Goal: Task Accomplishment & Management: Use online tool/utility

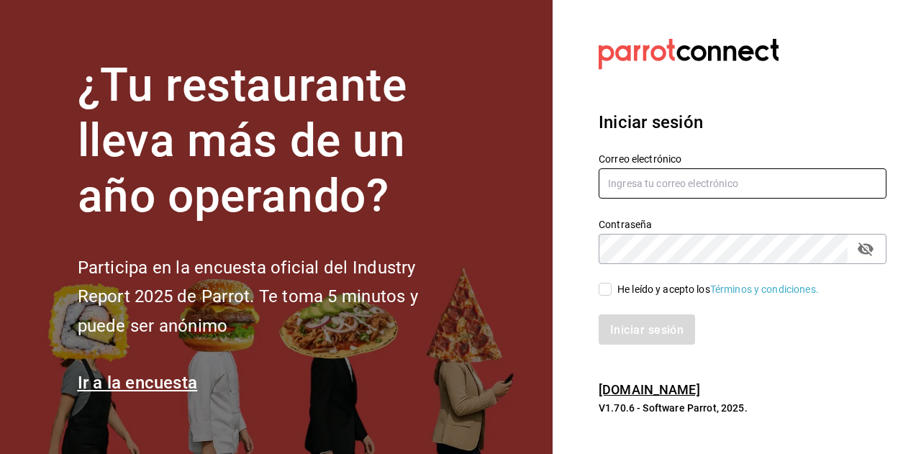
type input "andres.carvajal@grupocosteno.com"
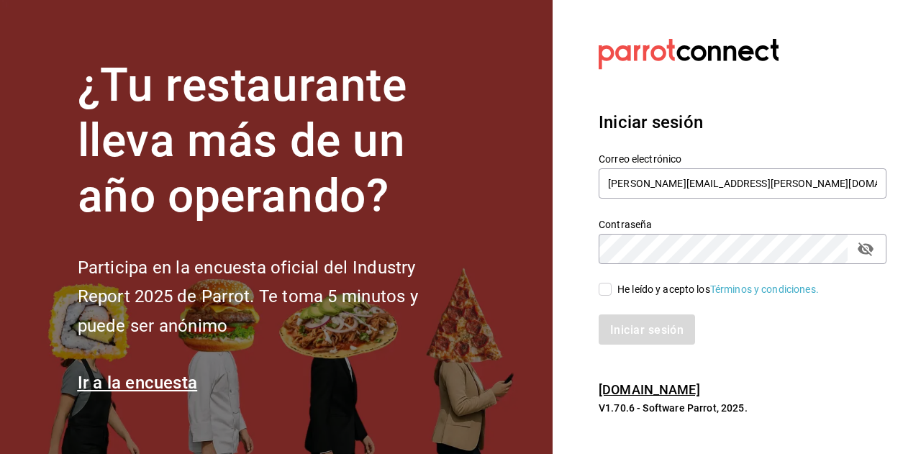
click at [612, 289] on label "He leído y acepto los Términos y condiciones." at bounding box center [709, 289] width 220 height 15
click at [612, 289] on input "He leído y acepto los Términos y condiciones." at bounding box center [605, 289] width 13 height 13
checkbox input "true"
click at [619, 319] on button "Iniciar sesión" at bounding box center [648, 329] width 98 height 30
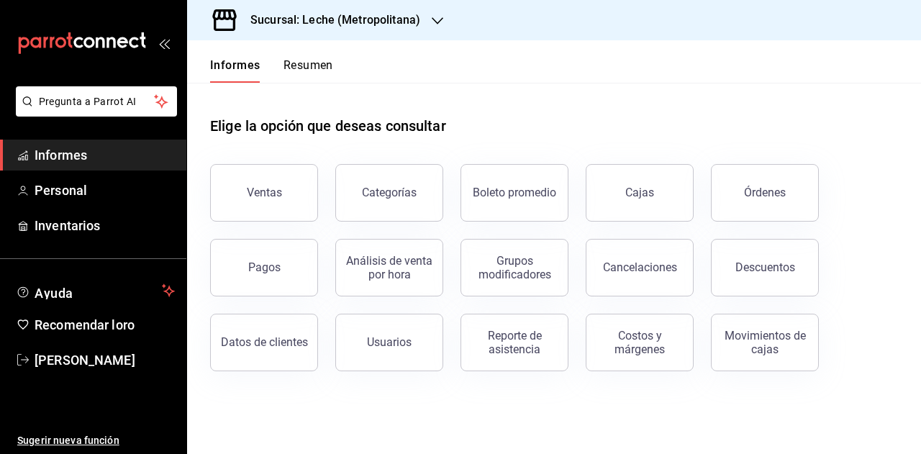
drag, startPoint x: 270, startPoint y: 257, endPoint x: 294, endPoint y: 263, distance: 25.1
click at [270, 257] on button "Pagos" at bounding box center [264, 268] width 108 height 58
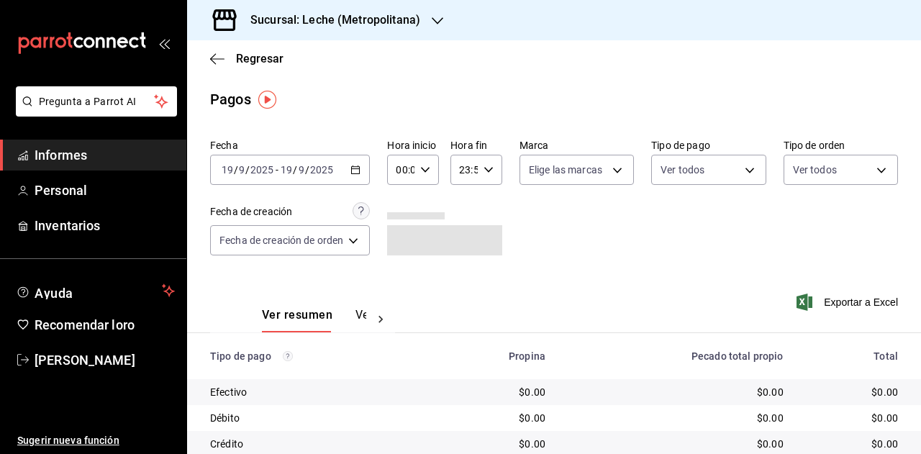
click at [353, 162] on div "[DATE] [DATE] - [DATE] [DATE]" at bounding box center [290, 170] width 160 height 30
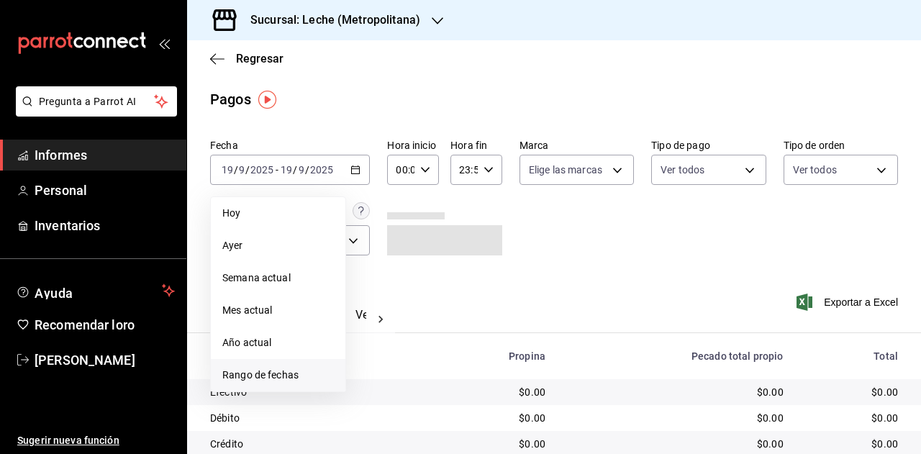
click at [237, 379] on font "Rango de fechas" at bounding box center [260, 375] width 76 height 12
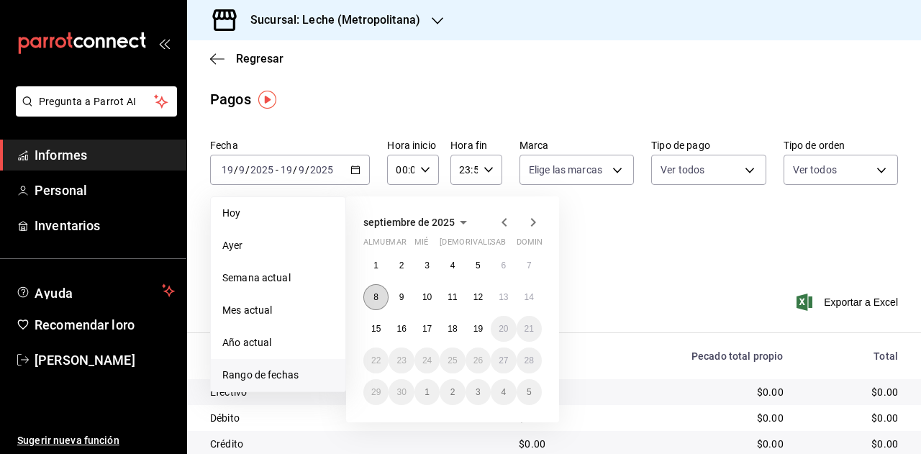
click at [371, 300] on button "8" at bounding box center [375, 297] width 25 height 26
click at [522, 299] on button "14" at bounding box center [529, 297] width 25 height 26
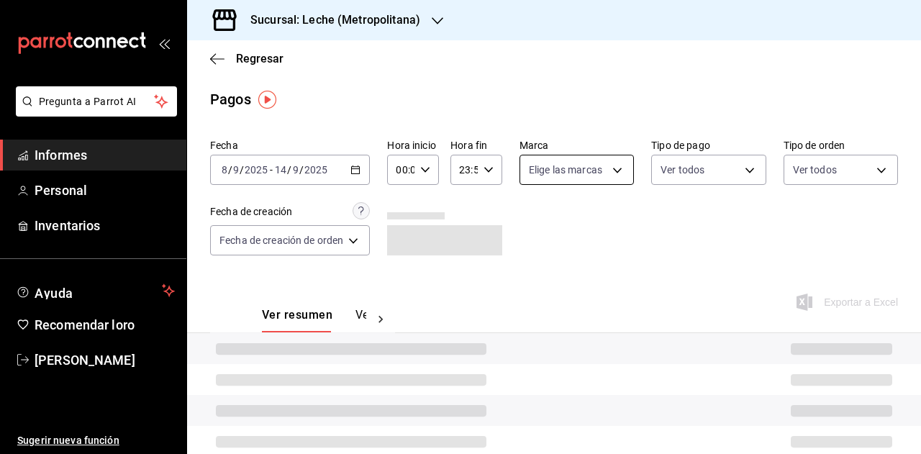
click at [575, 179] on body "Pregunta a Parrot AI Informes Personal Inventarios Ayuda Recomendar loro [PERSO…" at bounding box center [460, 227] width 921 height 454
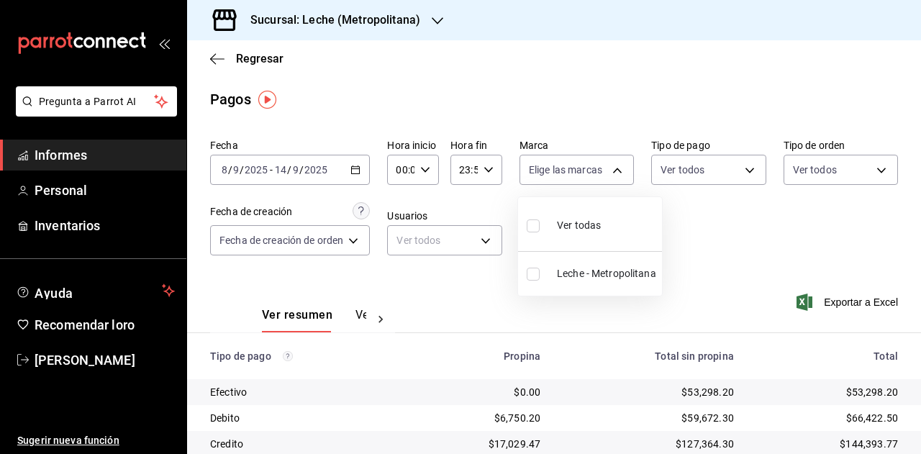
click at [367, 32] on div at bounding box center [460, 227] width 921 height 454
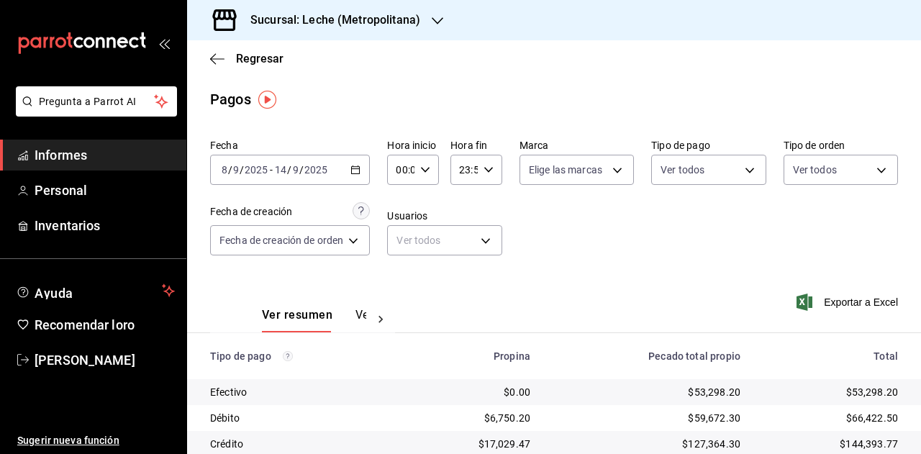
click at [398, 19] on font "Sucursal: Leche (Metropolitana)" at bounding box center [335, 20] width 170 height 14
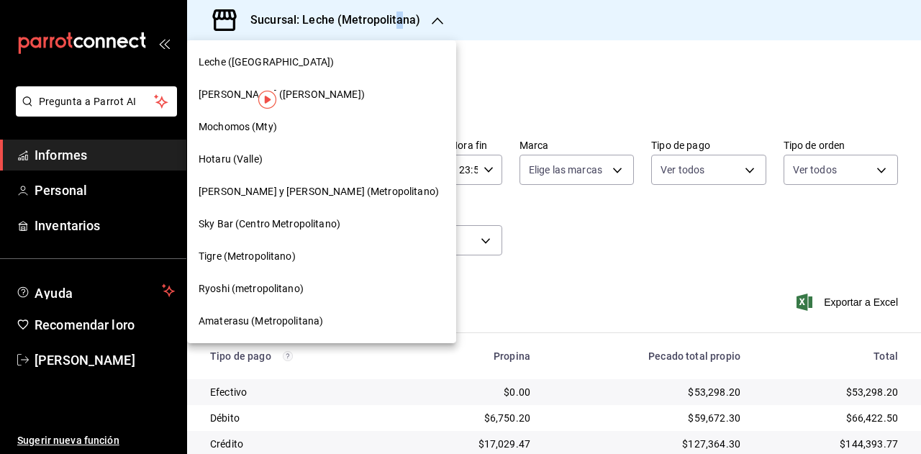
click at [256, 268] on div "Tigre (Metropolitano)" at bounding box center [321, 256] width 269 height 32
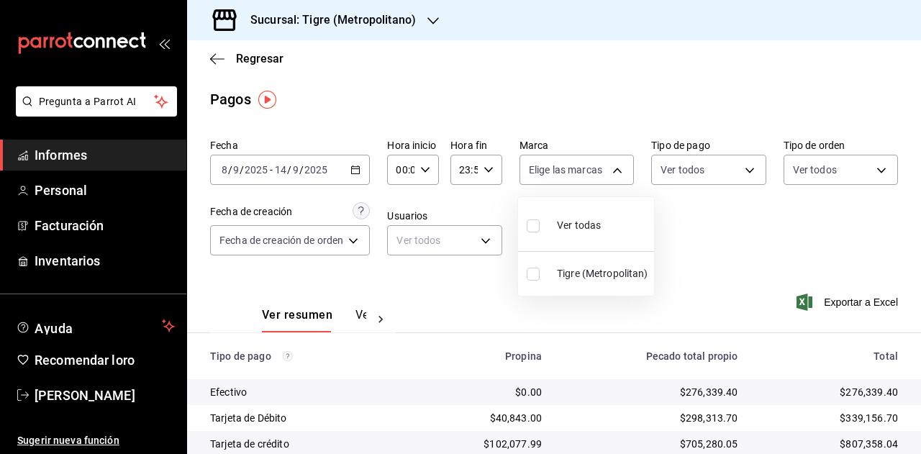
drag, startPoint x: 603, startPoint y: 169, endPoint x: 610, endPoint y: 166, distance: 7.8
click at [612, 166] on body "Pregunta a Parrot AI Informes Personal Facturación Inventarios Ayuda Recomendar…" at bounding box center [460, 227] width 921 height 454
drag, startPoint x: 579, startPoint y: 276, endPoint x: 695, endPoint y: 222, distance: 127.5
click at [579, 276] on font "Tigre (Metropolitano)" at bounding box center [605, 274] width 97 height 12
type input "d2a20516-989b-40fe-838d-c8b0b31ef0ff"
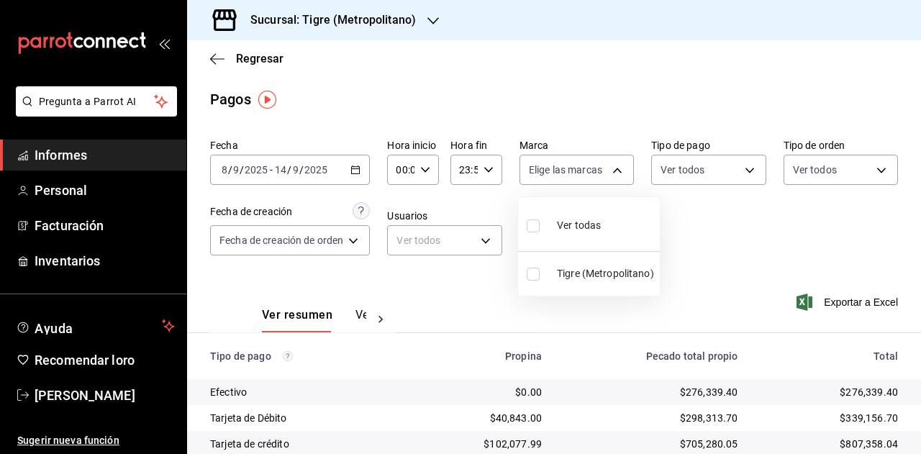
checkbox input "true"
click at [702, 180] on div at bounding box center [460, 227] width 921 height 454
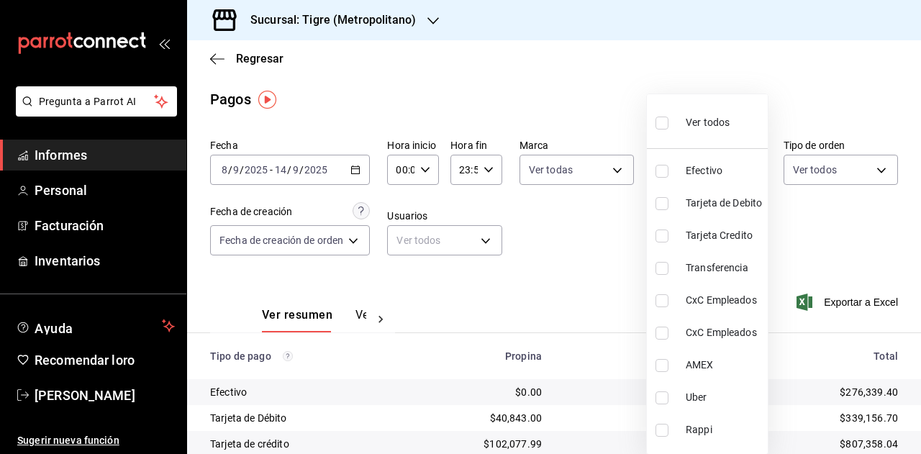
click at [704, 173] on body "Pregunta a Parrot AI Informes Personal Facturación Inventarios Ayuda Recomendar…" at bounding box center [460, 227] width 921 height 454
click at [702, 339] on span "Empleados de CxC" at bounding box center [735, 332] width 99 height 15
type input "791c7a35-9e74-4229-89aa-9b1880c1e67a"
checkbox input "true"
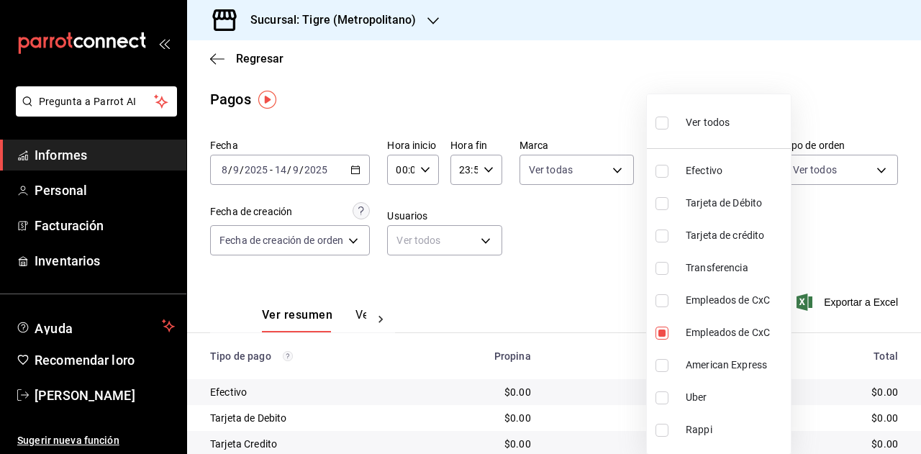
click at [704, 304] on font "Empleados de CxC" at bounding box center [728, 300] width 84 height 12
type input "791c7a35-9e74-4229-89aa-9b1880c1e67a,d59616c9-e3b3-4549-8da2-c871db265f3e"
checkbox input "true"
click at [825, 218] on div at bounding box center [460, 227] width 921 height 454
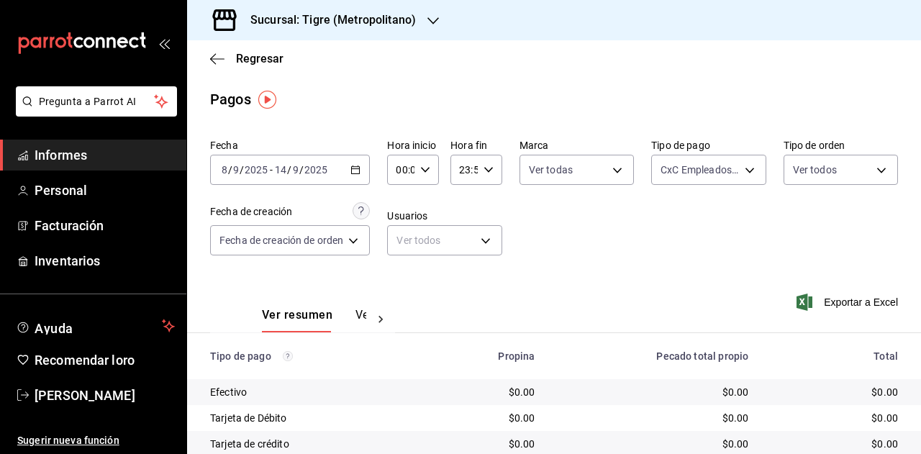
click at [362, 175] on div "[DATE] [DATE] - [DATE] [DATE]" at bounding box center [290, 170] width 160 height 30
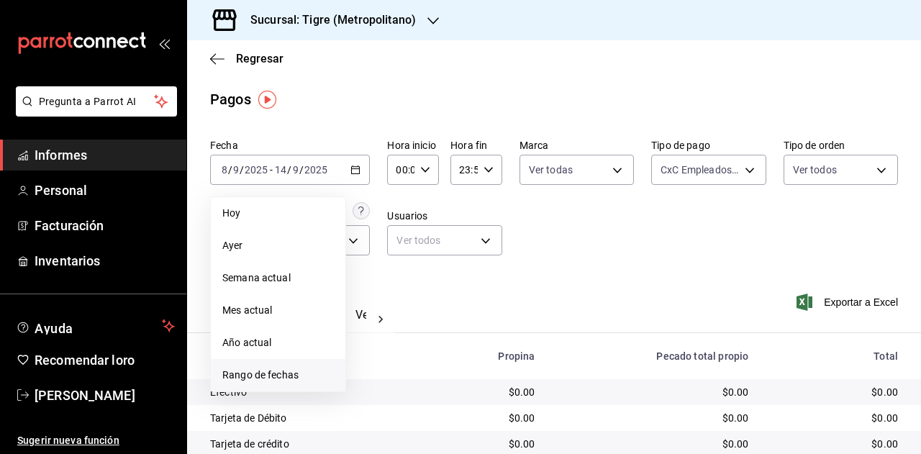
click at [256, 365] on li "Rango de fechas" at bounding box center [278, 375] width 135 height 32
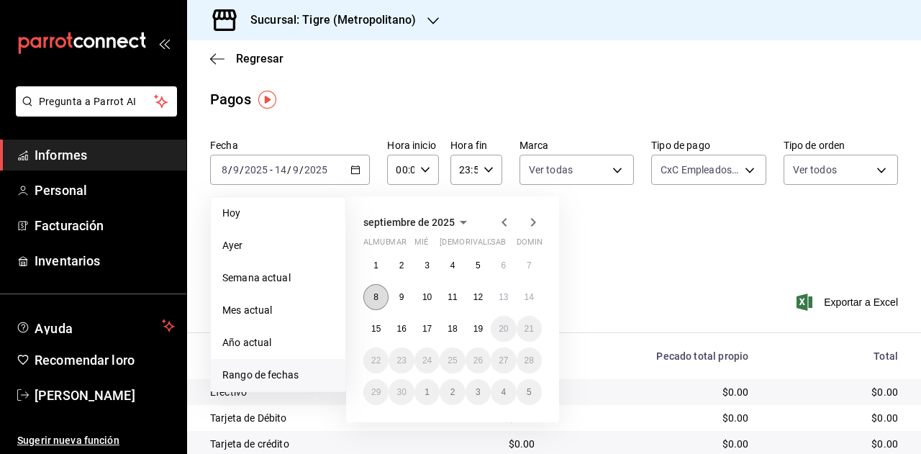
click at [373, 296] on button "8" at bounding box center [375, 297] width 25 height 26
click at [524, 303] on button "14" at bounding box center [529, 297] width 25 height 26
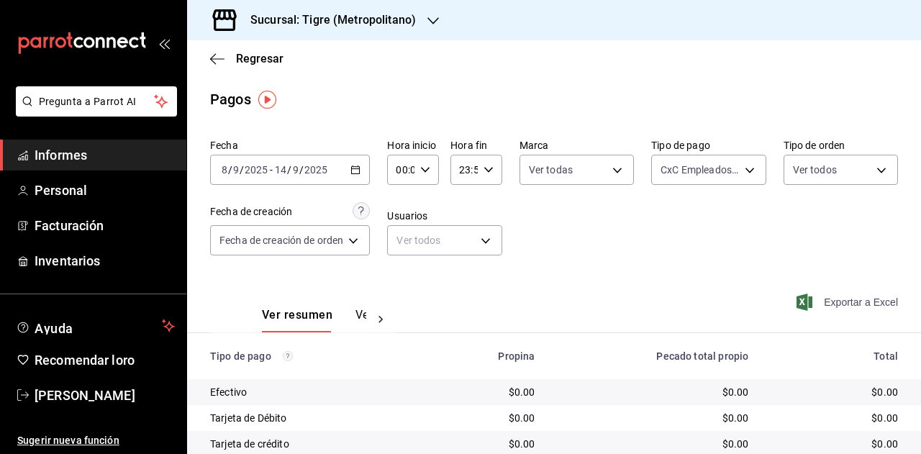
click at [833, 299] on font "Exportar a Excel" at bounding box center [861, 302] width 74 height 12
